Goal: Check status: Check status

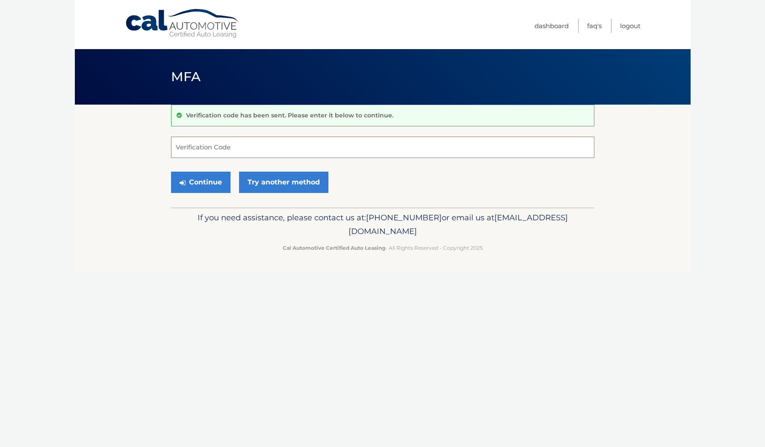
click at [224, 149] on input "Verification Code" at bounding box center [382, 147] width 423 height 21
type input "880515"
click at [208, 179] on button "Continue" at bounding box center [200, 182] width 59 height 21
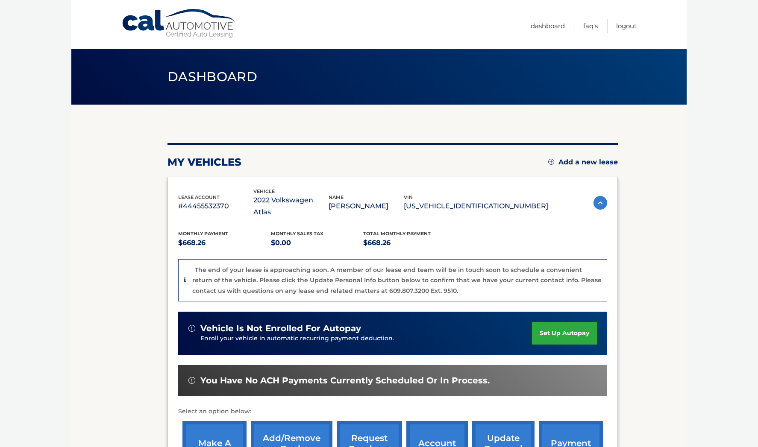
scroll to position [121, 0]
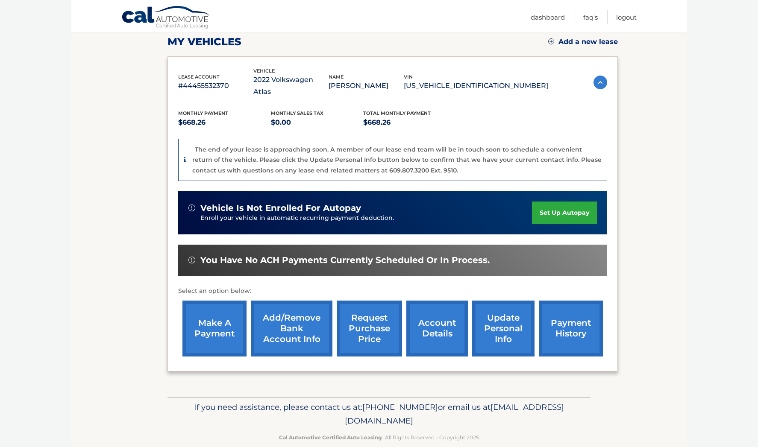
click at [434, 321] on link "account details" at bounding box center [437, 329] width 62 height 56
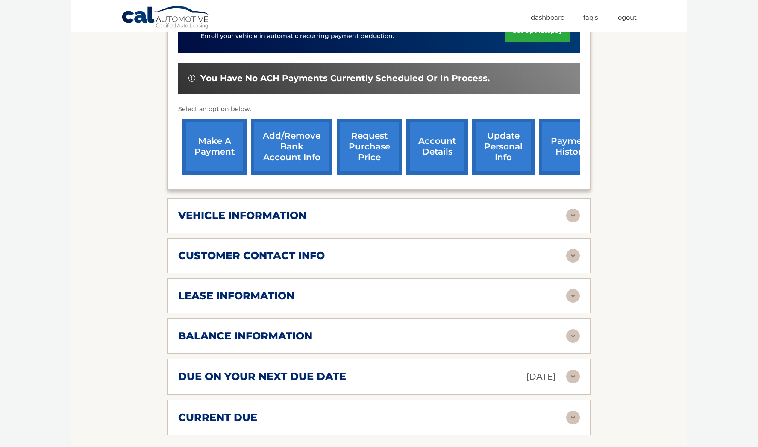
scroll to position [367, 0]
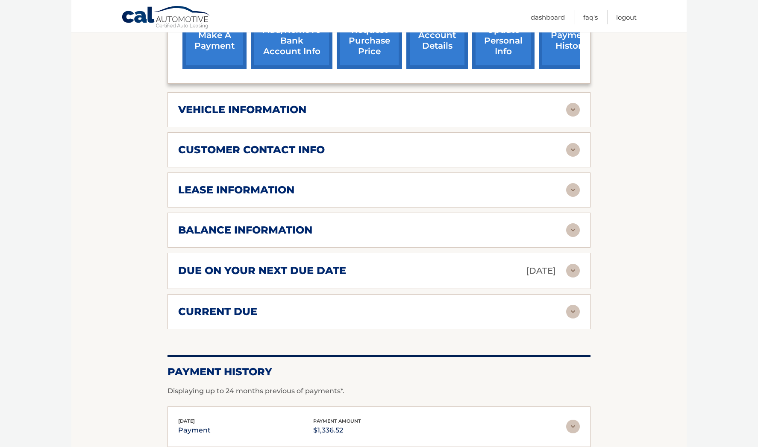
click at [242, 224] on h2 "balance information" at bounding box center [245, 230] width 134 height 13
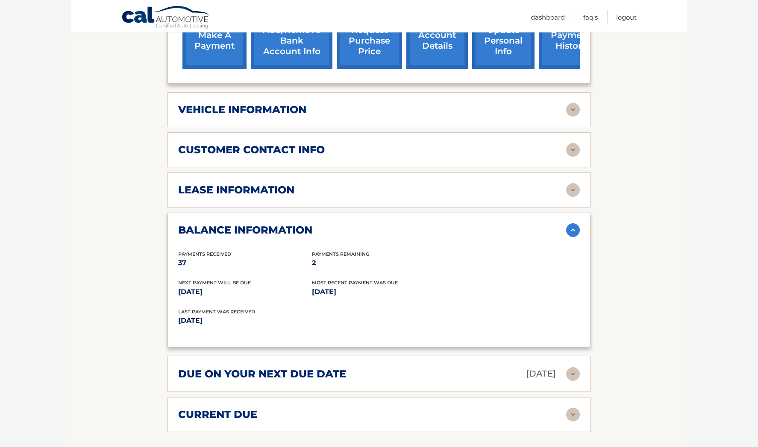
click at [251, 184] on h2 "lease information" at bounding box center [236, 190] width 116 height 13
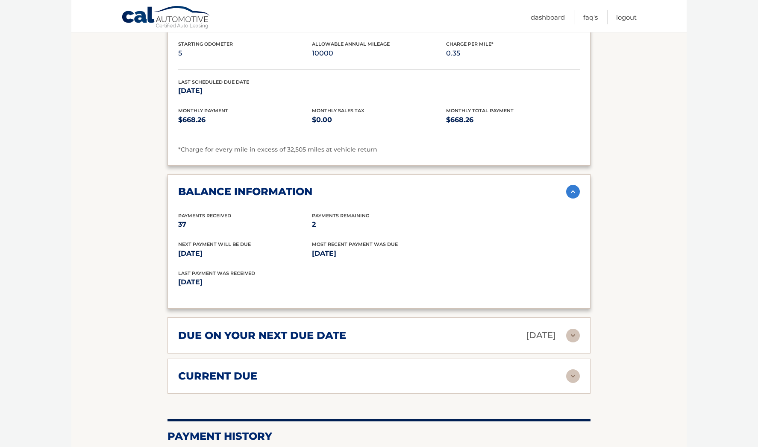
scroll to position [68, 0]
